Goal: Find specific page/section: Find specific page/section

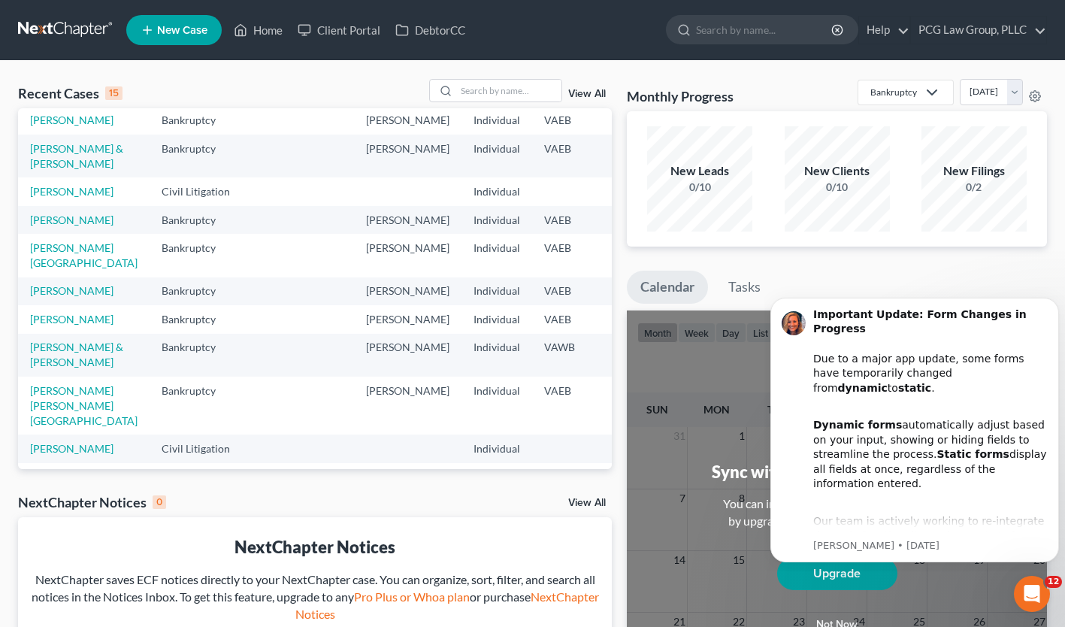
scroll to position [117, 0]
click at [41, 268] on link "[PERSON_NAME][GEOGRAPHIC_DATA]" at bounding box center [83, 255] width 107 height 28
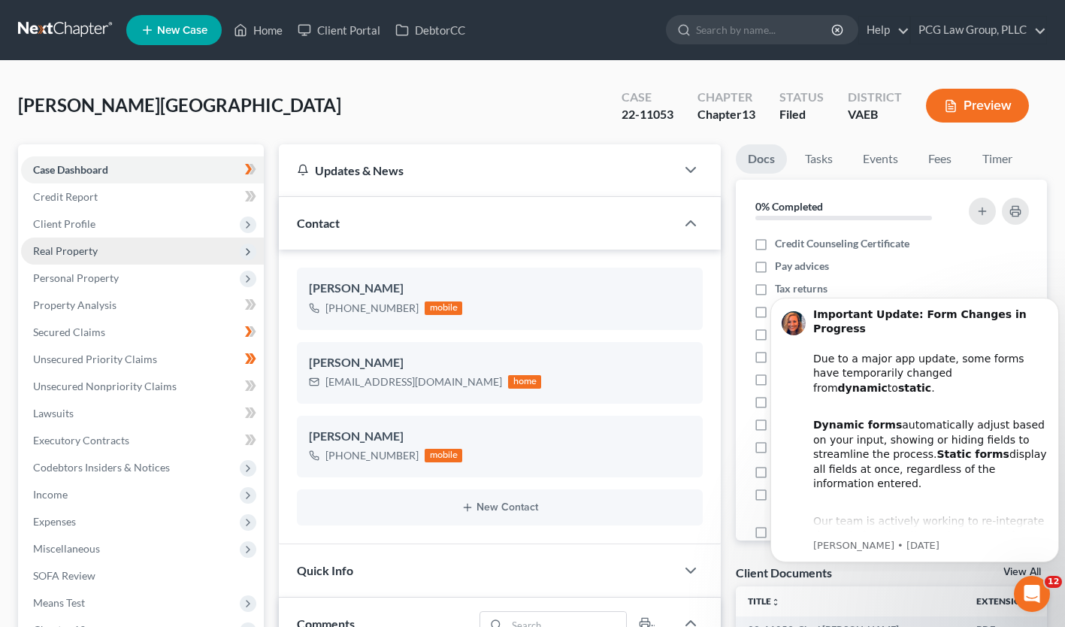
scroll to position [283, 0]
drag, startPoint x: 671, startPoint y: 114, endPoint x: 618, endPoint y: 114, distance: 53.4
click at [618, 114] on div "Case 22-11053" at bounding box center [648, 107] width 76 height 44
drag, startPoint x: 618, startPoint y: 114, endPoint x: 628, endPoint y: 117, distance: 10.0
copy div "22-11053"
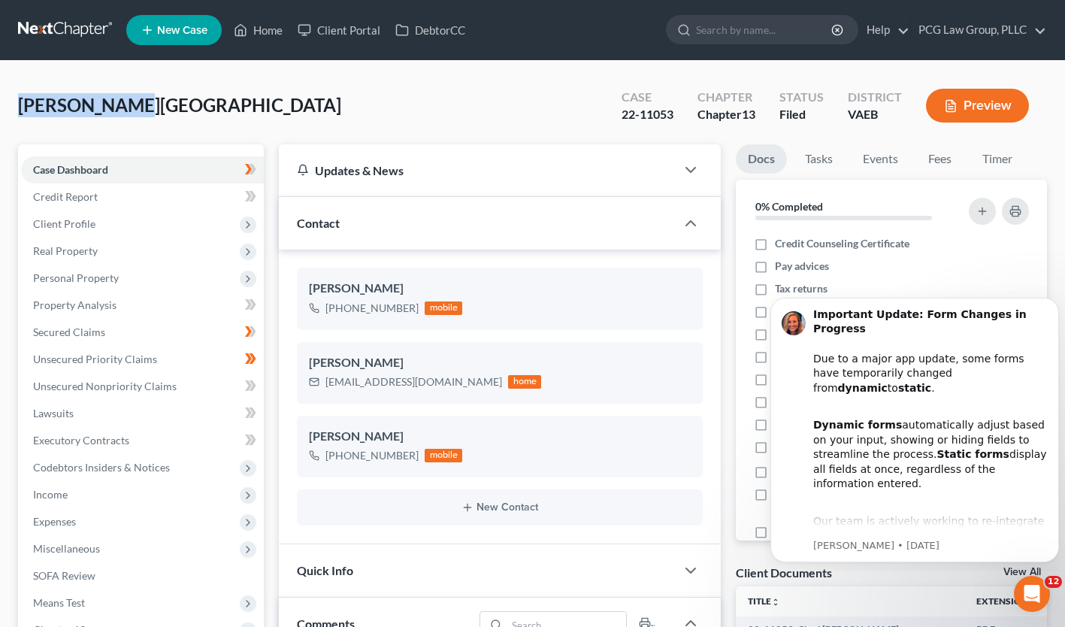
drag, startPoint x: 132, startPoint y: 104, endPoint x: 19, endPoint y: 104, distance: 113.5
click at [19, 104] on div "[PERSON_NAME][GEOGRAPHIC_DATA] Upgraded Case 22-11053 Chapter Chapter 13 Status…" at bounding box center [532, 111] width 1029 height 65
copy span "[PERSON_NAME][GEOGRAPHIC_DATA]"
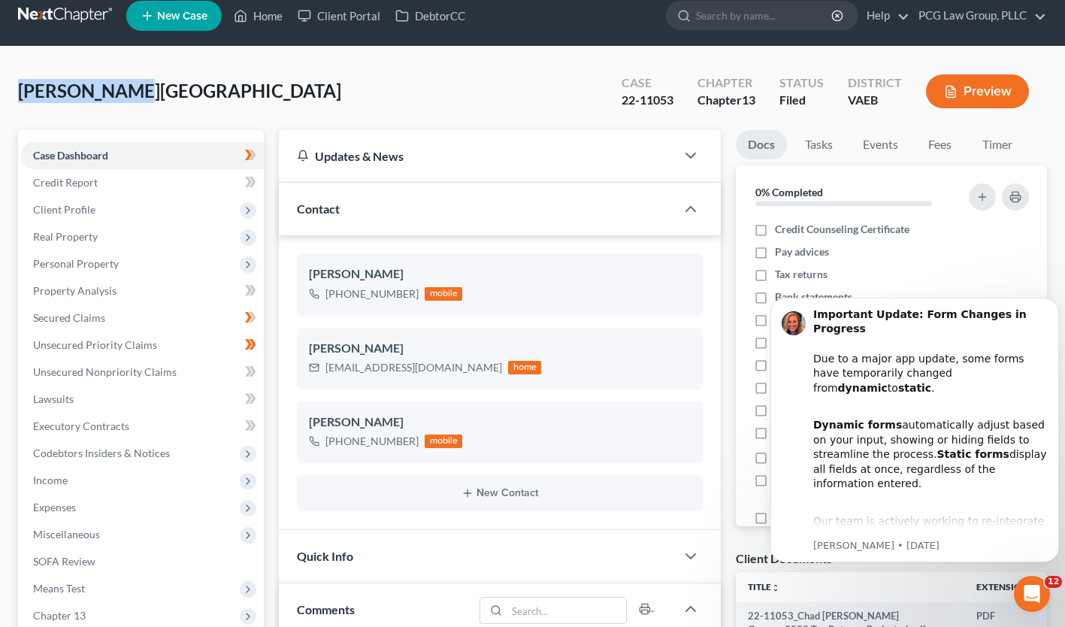
scroll to position [0, 0]
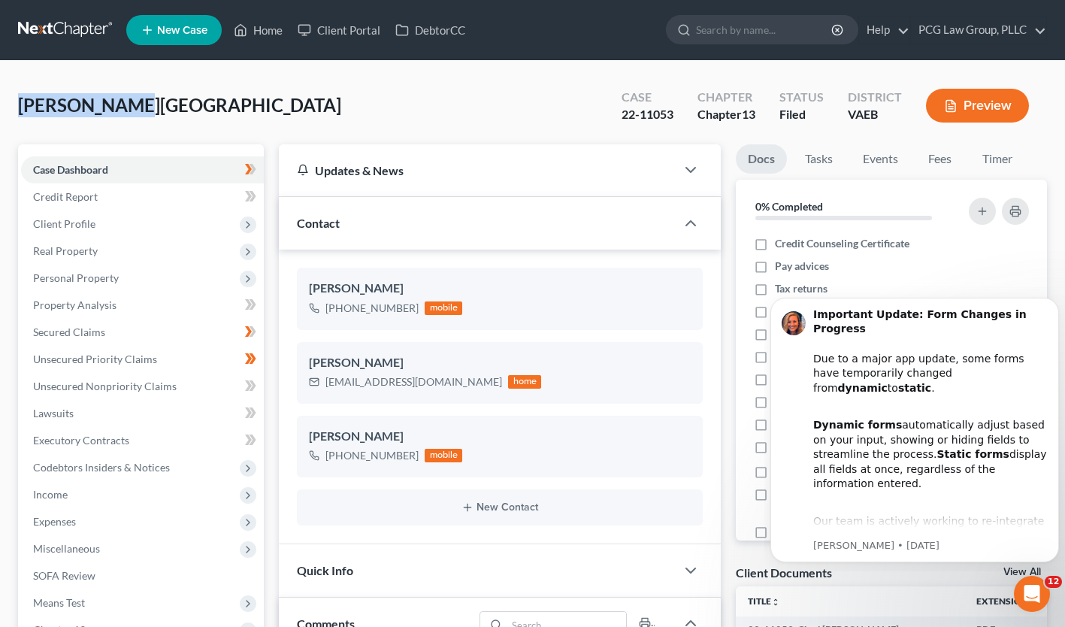
click at [205, 117] on div "[PERSON_NAME][GEOGRAPHIC_DATA] Upgraded Case 22-11053 Chapter Chapter 13 Status…" at bounding box center [532, 111] width 1029 height 65
drag, startPoint x: 673, startPoint y: 116, endPoint x: 623, endPoint y: 117, distance: 49.6
click at [623, 117] on div "22-11053" at bounding box center [648, 114] width 52 height 17
copy div "22-11053"
drag, startPoint x: 78, startPoint y: 104, endPoint x: 13, endPoint y: 109, distance: 65.6
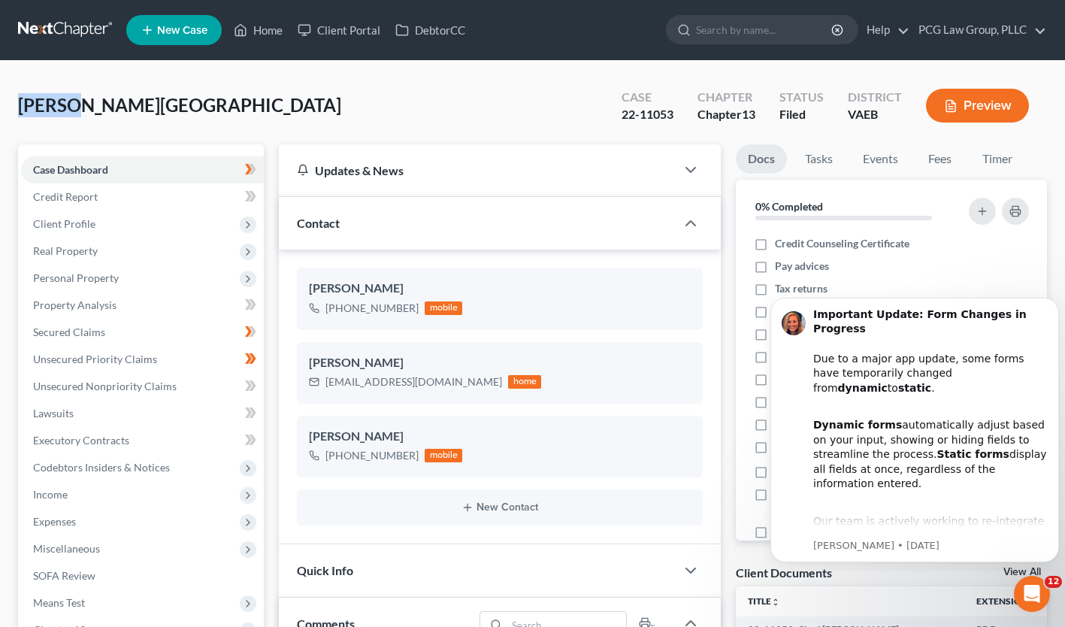
copy span "[PERSON_NAME]"
